Goal: Browse casually

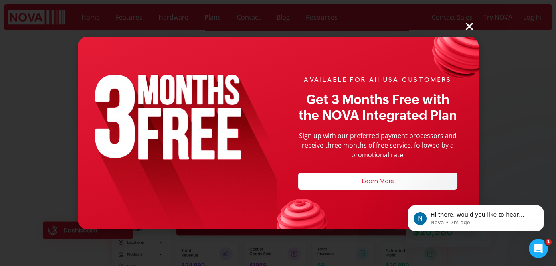
click at [470, 30] on icon "Close" at bounding box center [469, 26] width 10 height 10
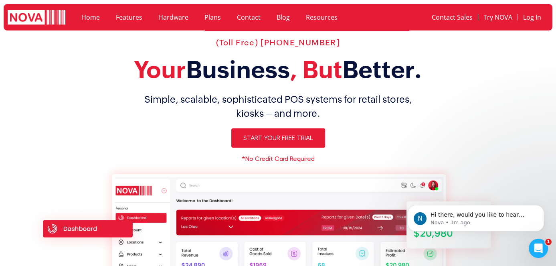
click at [483, 65] on h2 "Your Business , But Better." at bounding box center [278, 69] width 498 height 29
click at [65, 81] on h2 "Your Business , But Better." at bounding box center [278, 69] width 498 height 29
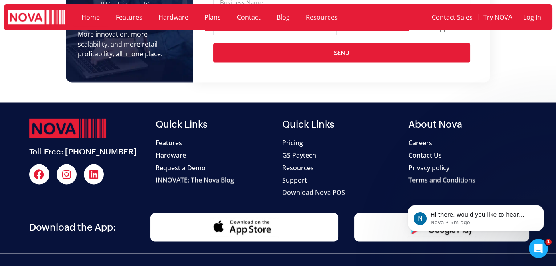
scroll to position [2830, 0]
